Goal: Find specific page/section: Find specific page/section

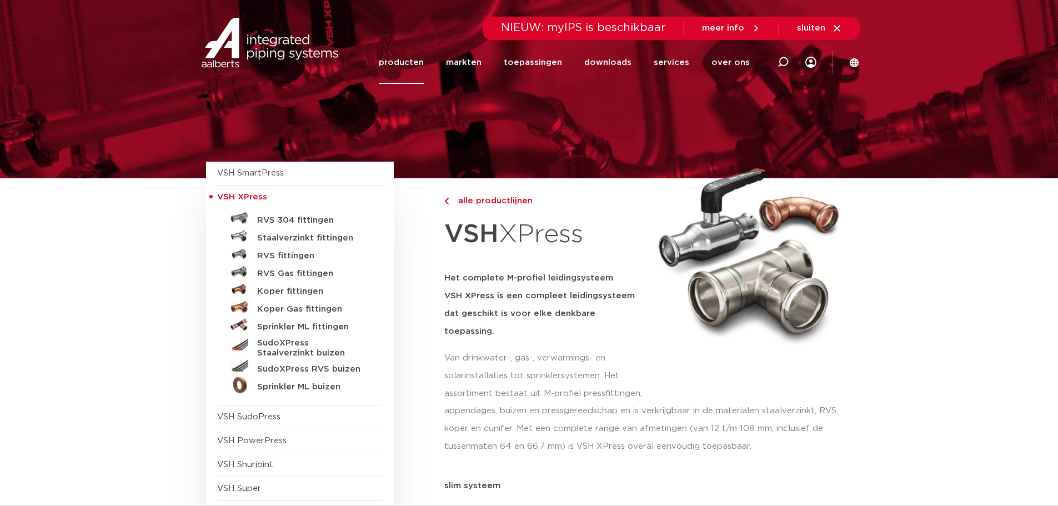
click at [403, 65] on link "producten" at bounding box center [401, 62] width 45 height 43
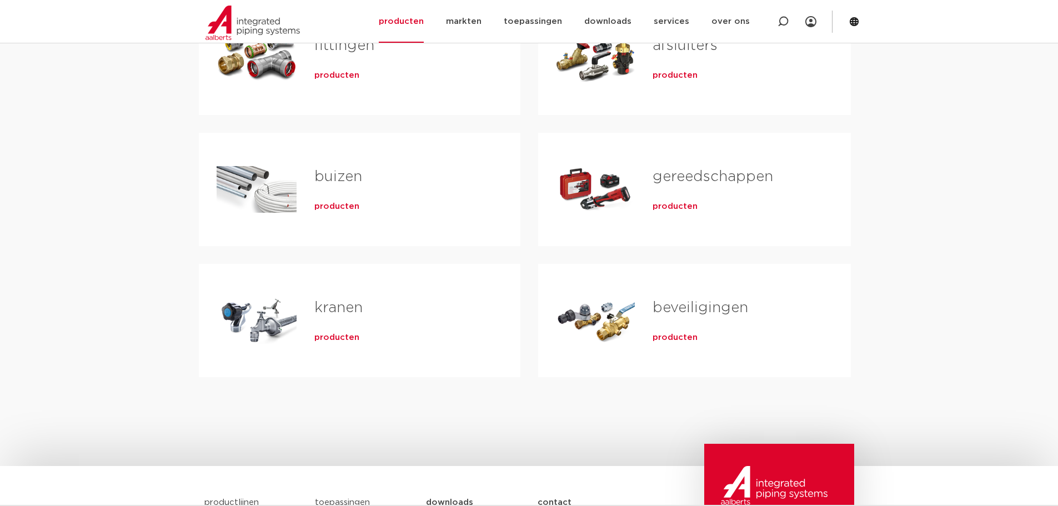
scroll to position [278, 0]
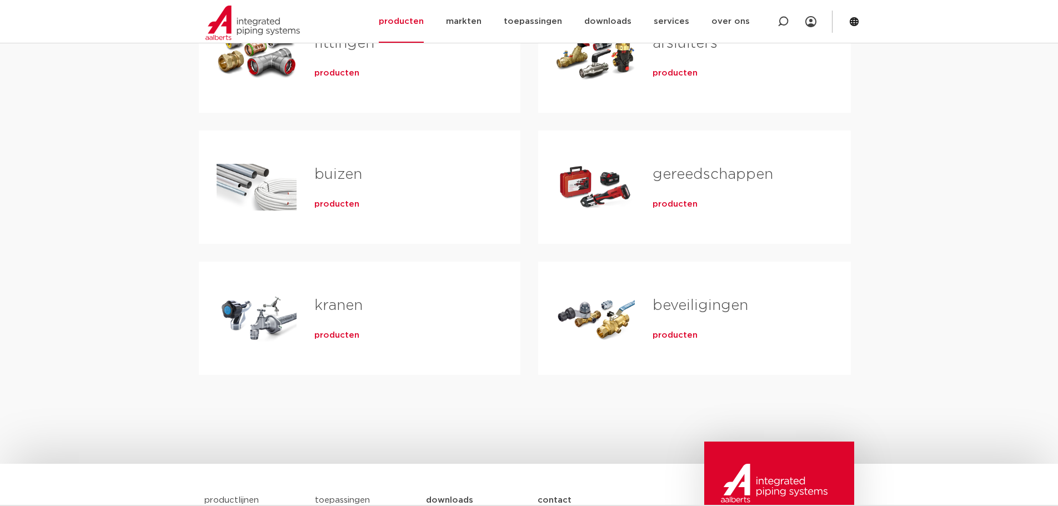
click at [710, 70] on div "producten" at bounding box center [734, 71] width 162 height 16
click at [663, 75] on span "producten" at bounding box center [675, 73] width 45 height 11
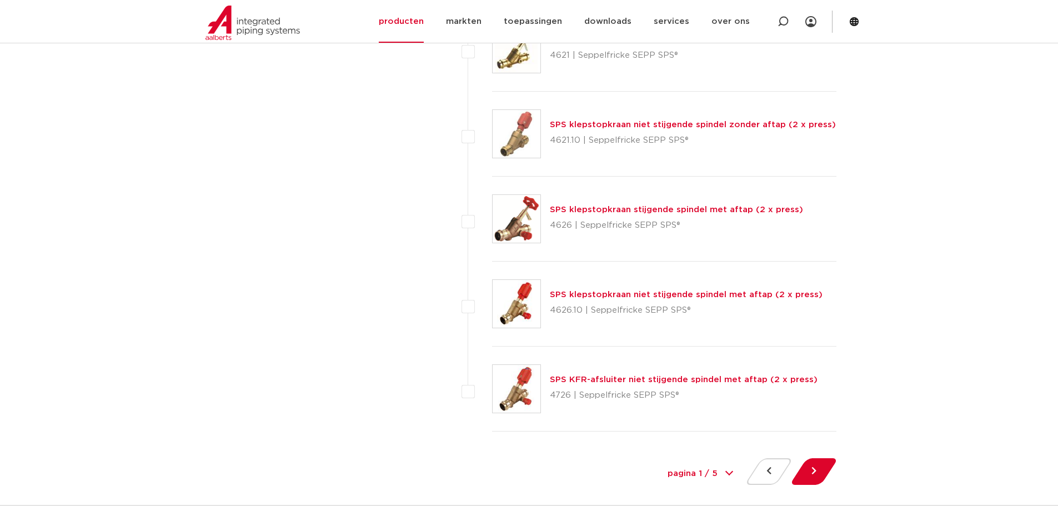
scroll to position [5112, 0]
